Goal: Information Seeking & Learning: Learn about a topic

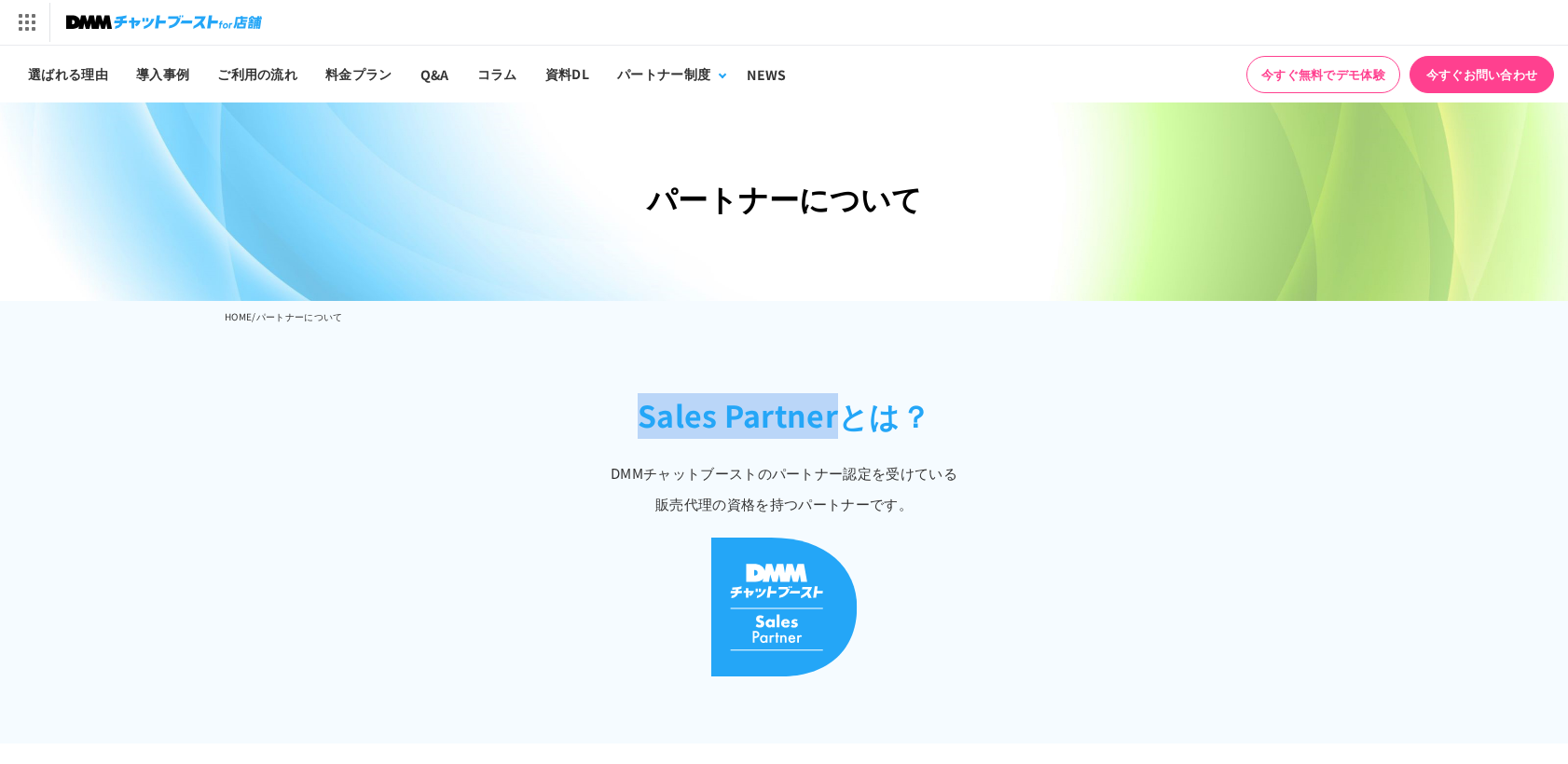
drag, startPoint x: 837, startPoint y: 414, endPoint x: 636, endPoint y: 418, distance: 201.0
click at [636, 418] on h2 "Sales Partnerとは？" at bounding box center [784, 425] width 1568 height 64
copy h2 "Sales Partner"
click at [777, 457] on p "DMMチャットブーストのパートナー認定を受けている 販売代理の資格を持つパートナーです。" at bounding box center [784, 488] width 1568 height 61
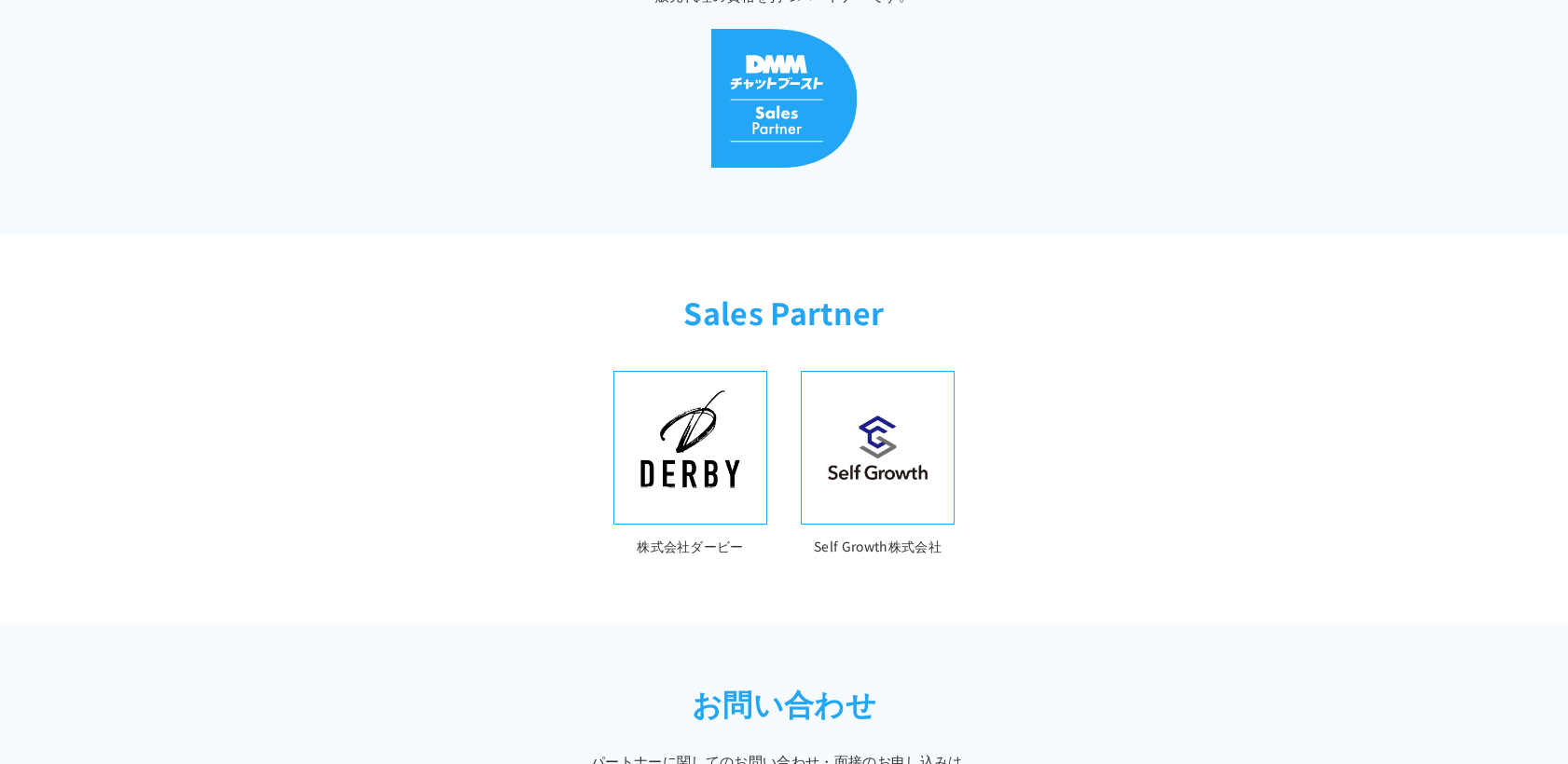
scroll to position [604, 0]
